Goal: Task Accomplishment & Management: Complete application form

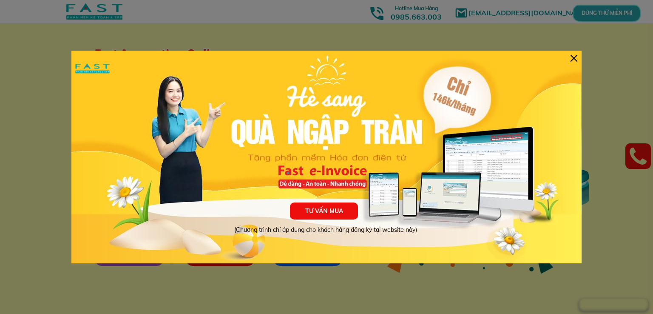
click at [576, 58] on div at bounding box center [573, 58] width 7 height 7
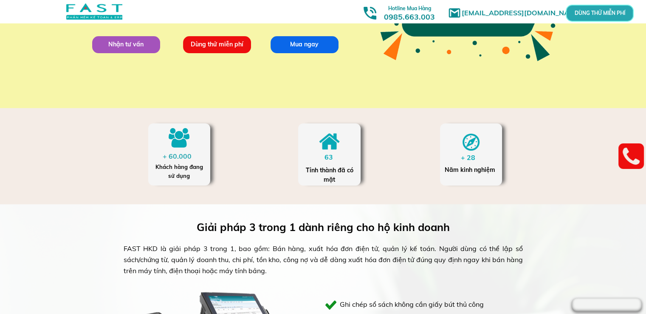
scroll to position [170, 0]
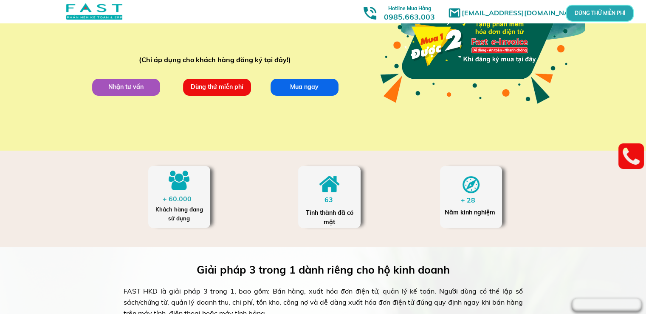
click at [226, 87] on p "Dùng thử miễn phí" at bounding box center [217, 86] width 68 height 17
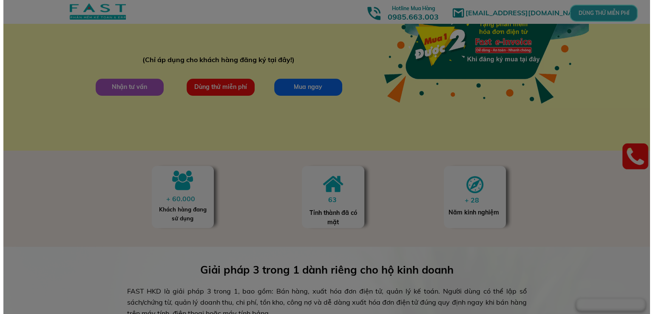
scroll to position [0, 0]
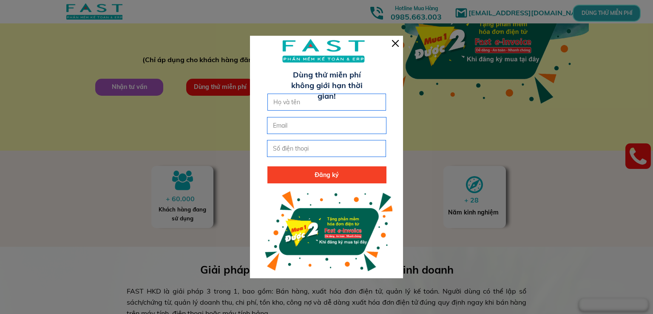
click at [398, 40] on div at bounding box center [395, 43] width 7 height 7
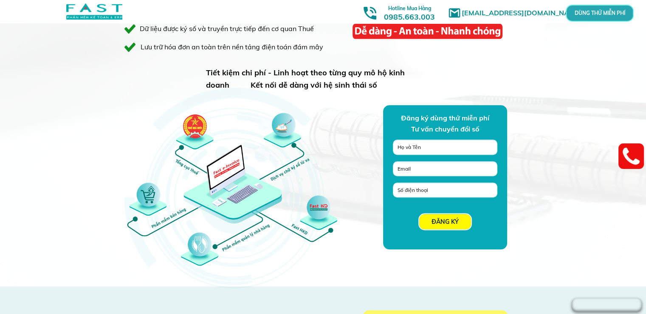
scroll to position [680, 0]
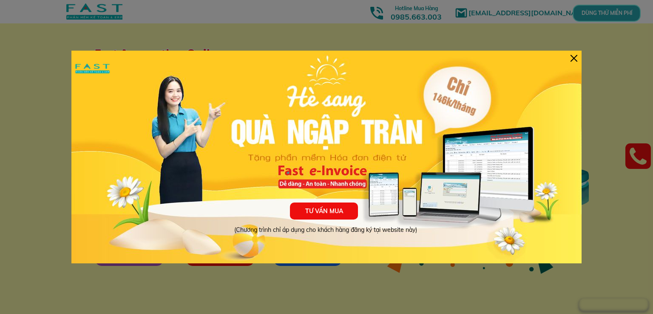
click at [574, 56] on div at bounding box center [573, 58] width 7 height 7
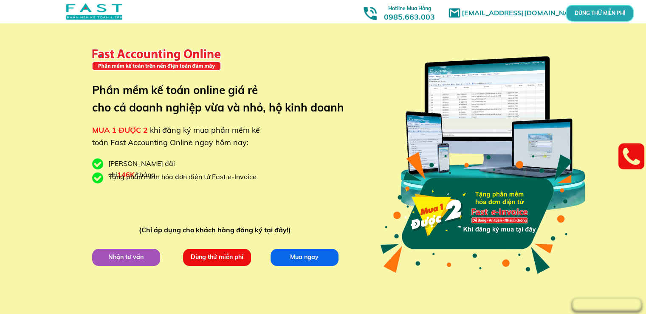
click at [199, 257] on p "Dùng thử miễn phí" at bounding box center [217, 257] width 68 height 17
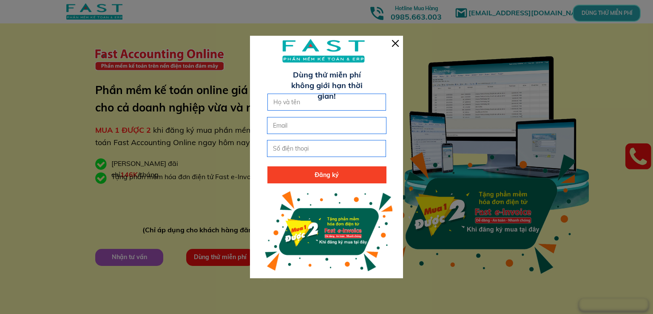
click at [395, 43] on div at bounding box center [395, 43] width 7 height 7
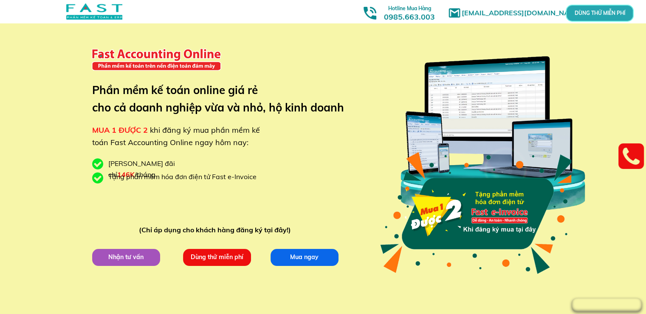
click at [206, 254] on p "Dùng thử miễn phí" at bounding box center [217, 257] width 68 height 17
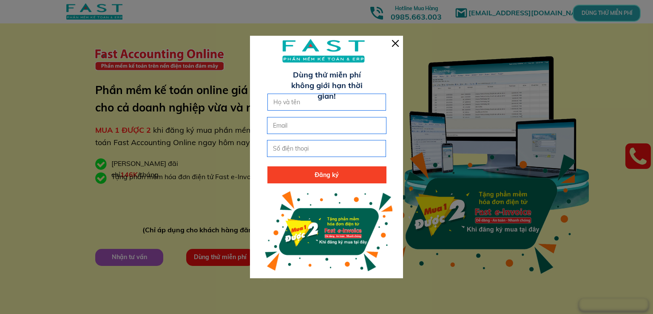
click at [297, 101] on input "text" at bounding box center [326, 102] width 111 height 16
click at [392, 45] on div at bounding box center [395, 43] width 7 height 7
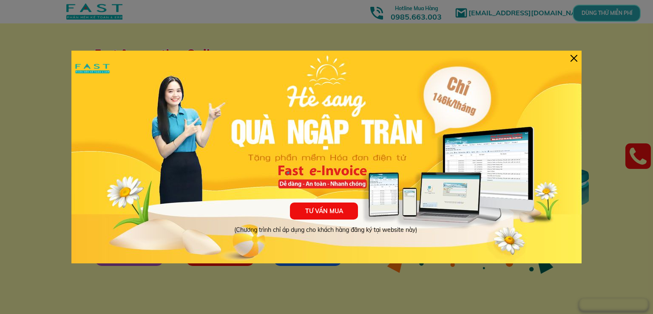
click at [571, 58] on div at bounding box center [573, 58] width 7 height 7
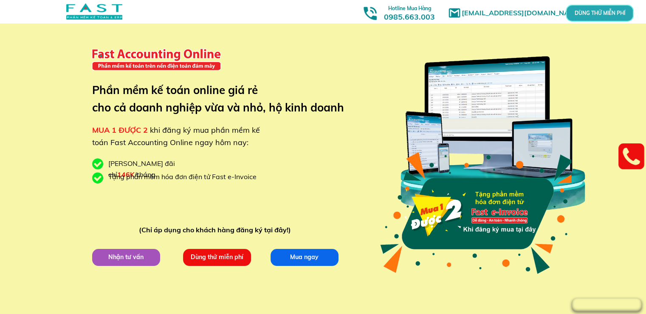
click at [236, 262] on p "Dùng thử miễn phí" at bounding box center [217, 257] width 68 height 17
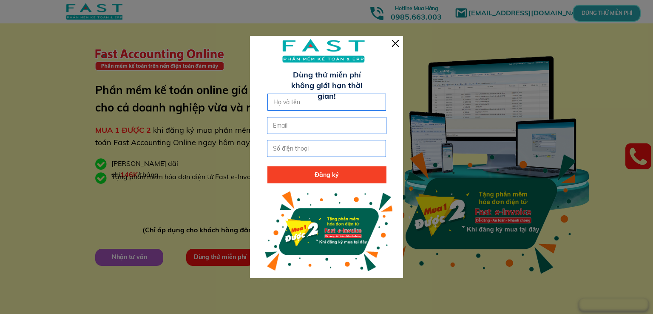
click at [292, 99] on input "text" at bounding box center [326, 102] width 111 height 16
click at [394, 44] on div at bounding box center [395, 43] width 7 height 7
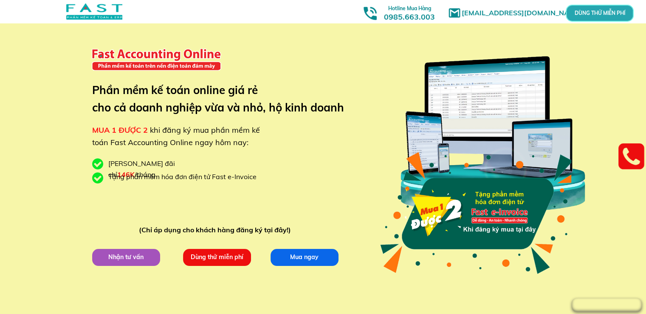
click at [223, 256] on p "Dùng thử miễn phí" at bounding box center [217, 257] width 68 height 17
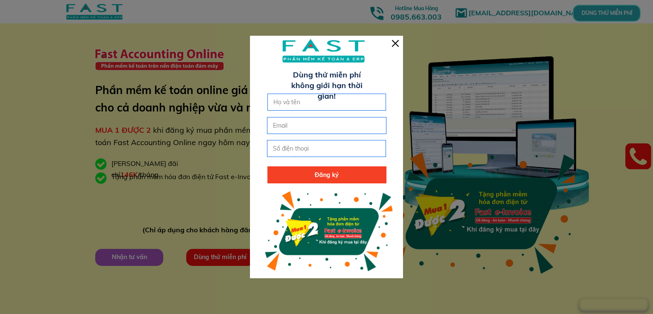
click at [396, 40] on div at bounding box center [395, 43] width 7 height 7
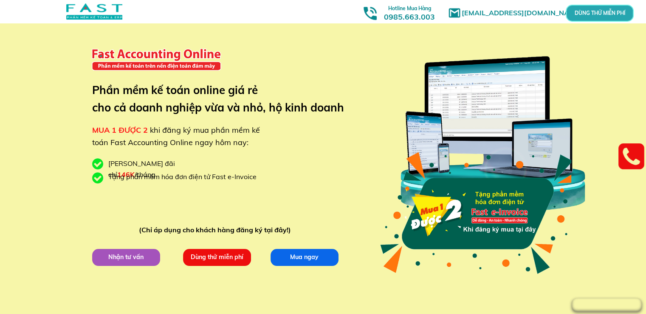
click at [235, 255] on p "Dùng thử miễn phí" at bounding box center [217, 257] width 68 height 17
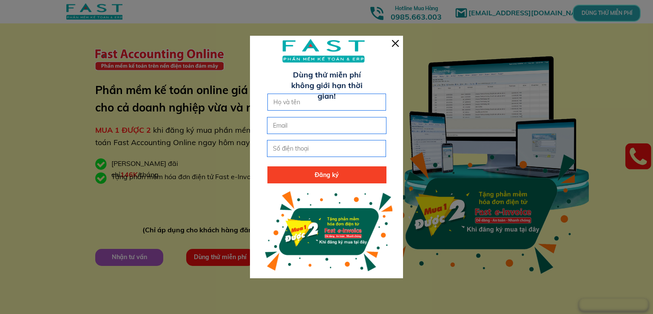
click at [396, 41] on div at bounding box center [395, 43] width 7 height 7
